Goal: Transaction & Acquisition: Purchase product/service

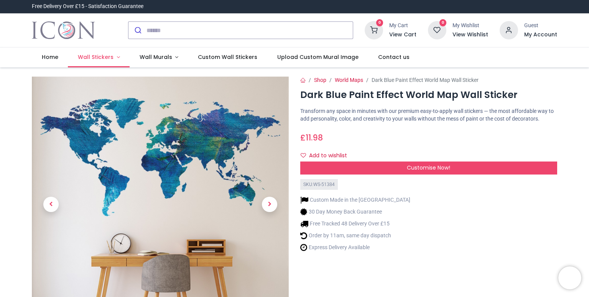
click at [101, 58] on span "Wall Stickers" at bounding box center [96, 57] width 36 height 8
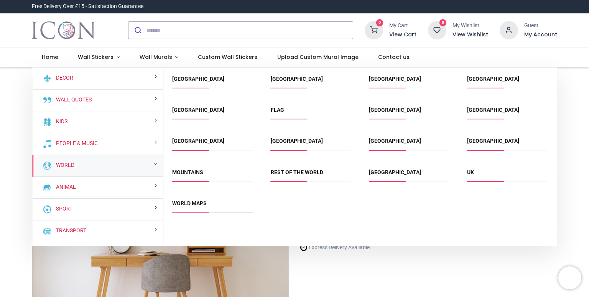
click at [89, 166] on div "World" at bounding box center [97, 166] width 131 height 22
click at [187, 204] on link "World Maps" at bounding box center [189, 203] width 34 height 6
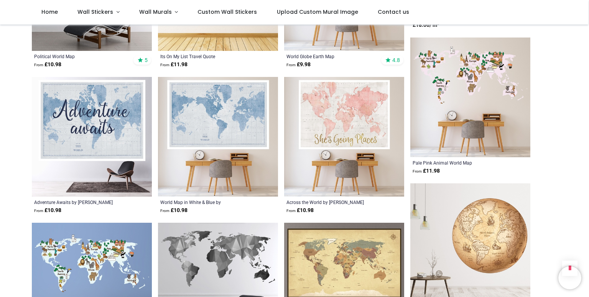
scroll to position [844, 0]
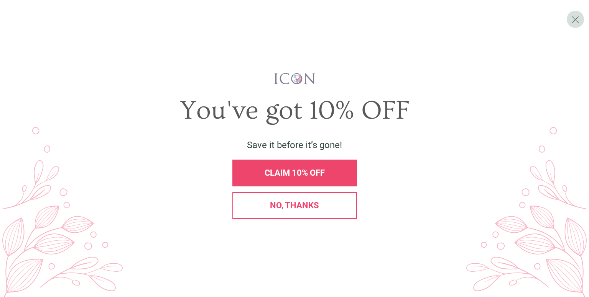
click at [302, 209] on span "No, thanks" at bounding box center [294, 206] width 49 height 10
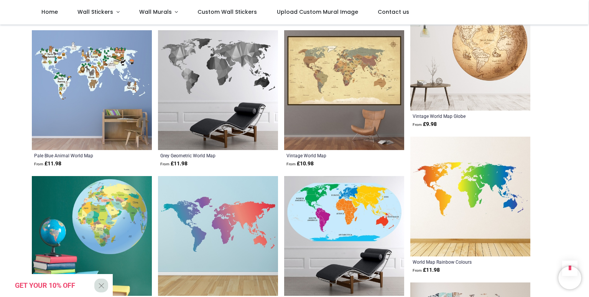
scroll to position [1092, 0]
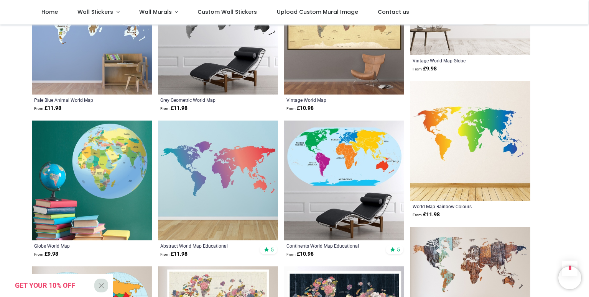
click at [461, 136] on img at bounding box center [470, 141] width 120 height 120
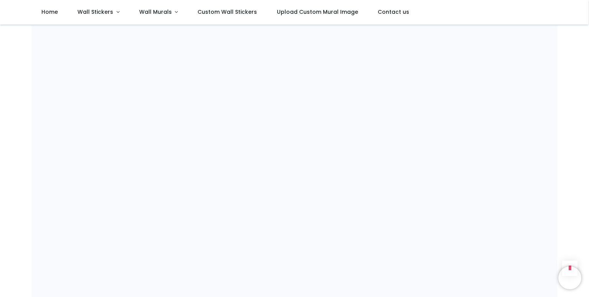
scroll to position [537, 0]
drag, startPoint x: 586, startPoint y: 143, endPoint x: 588, endPoint y: 225, distance: 82.1
click at [588, 225] on div "Login • Register Home Wall Stickers" at bounding box center [294, 148] width 589 height 297
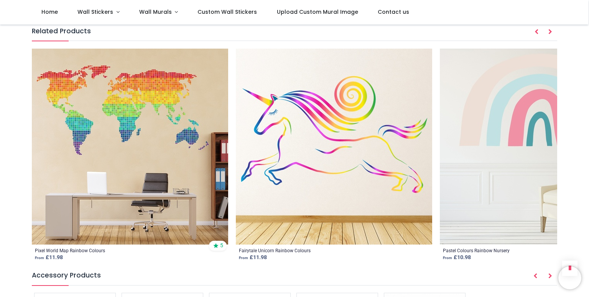
scroll to position [939, 0]
